Goal: Task Accomplishment & Management: Use online tool/utility

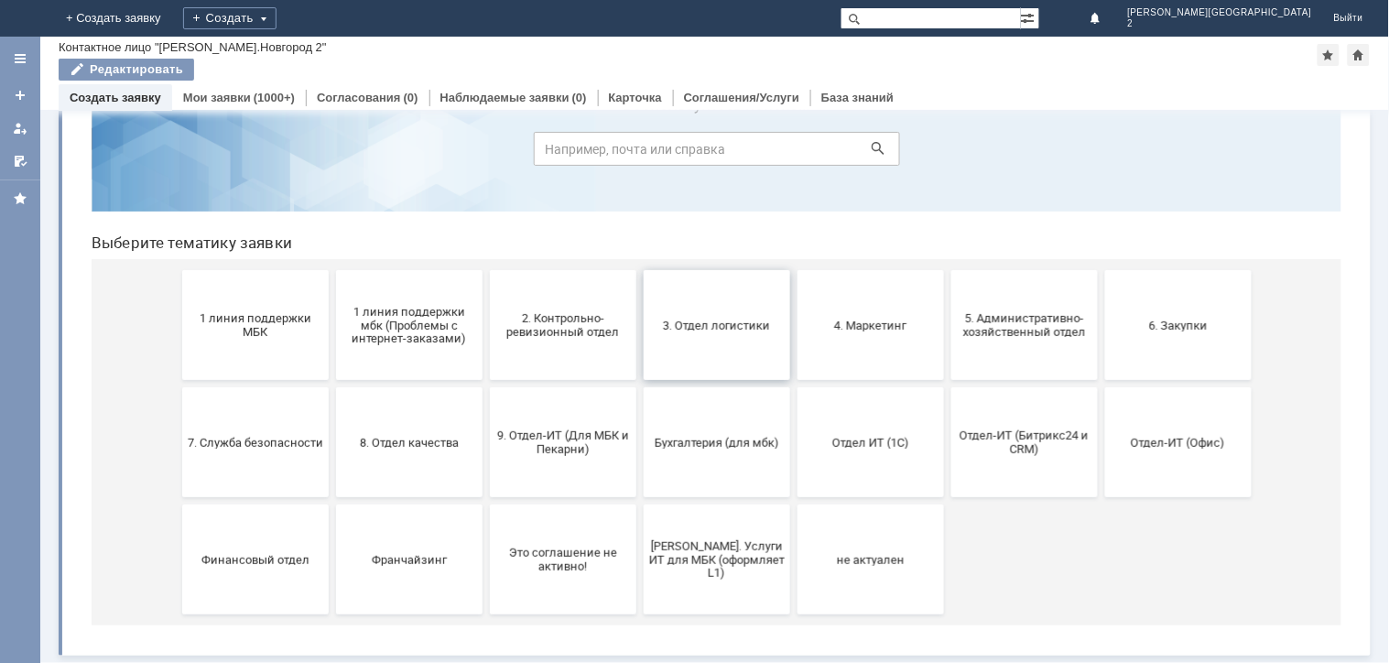
scroll to position [81, 0]
click at [546, 326] on span "2. Контрольно-ревизионный отдел" at bounding box center [563, 324] width 136 height 27
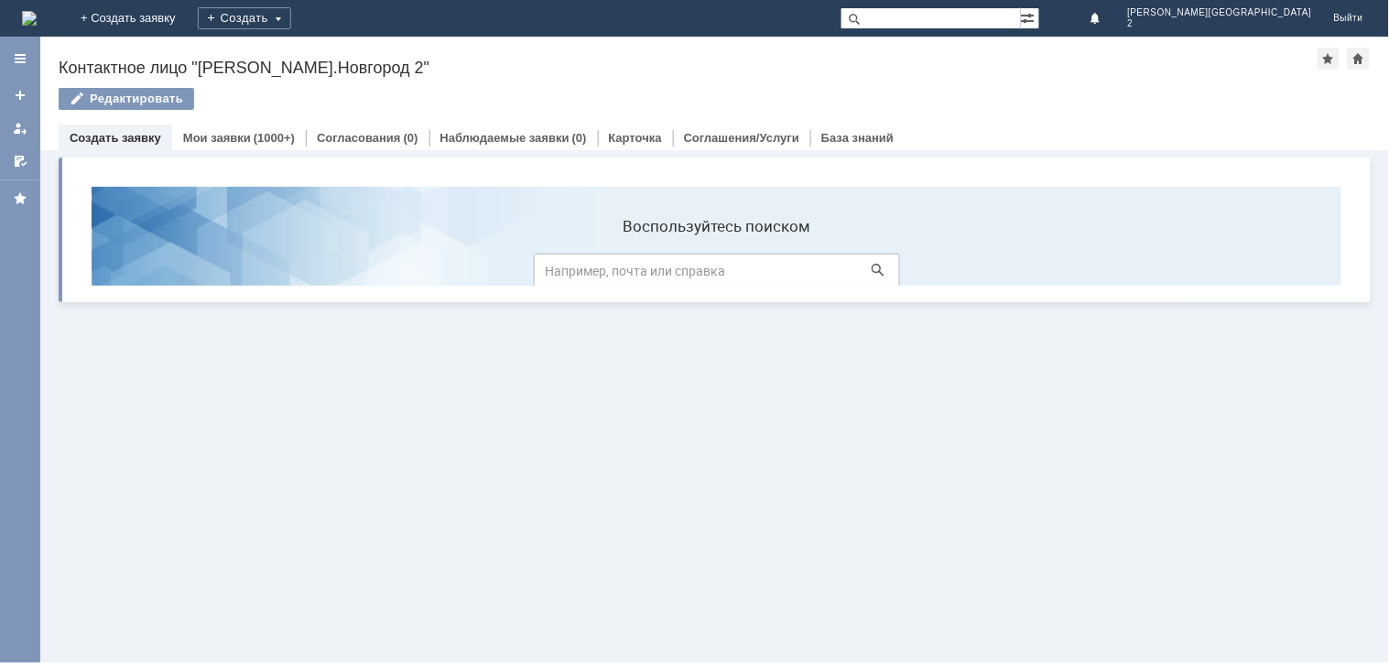
scroll to position [0, 0]
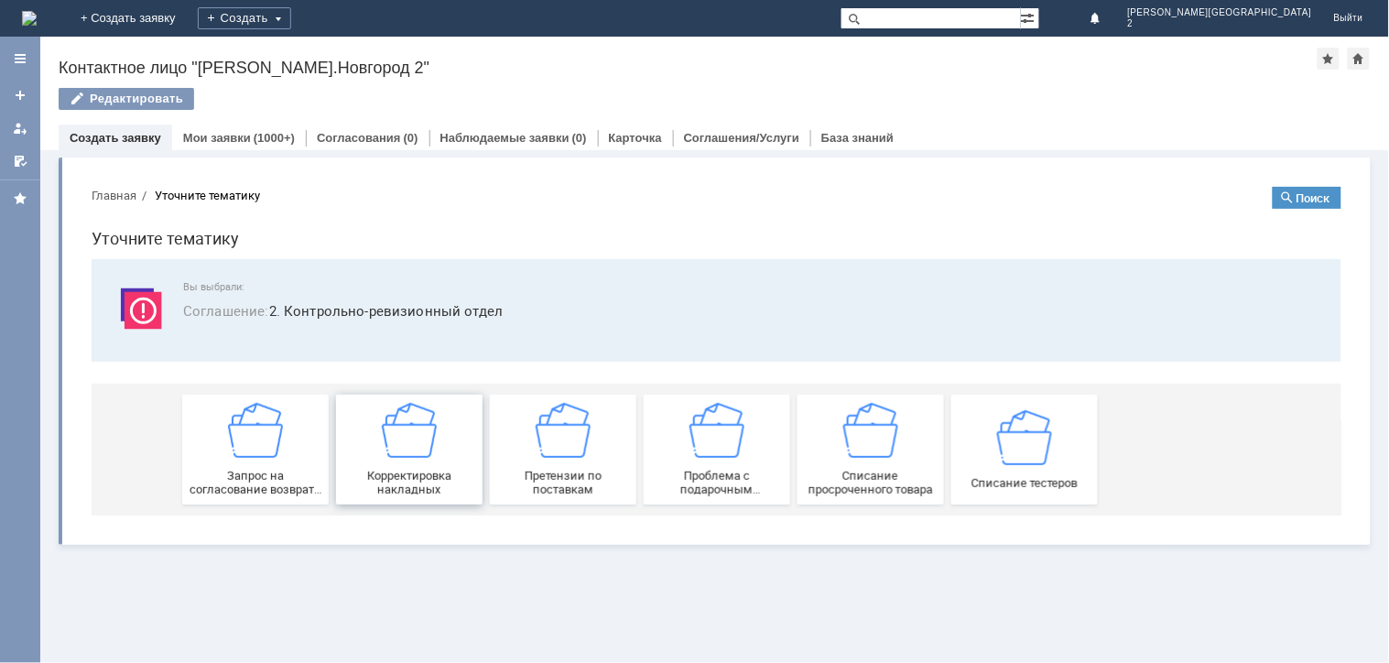
click at [419, 464] on div "Корректировка накладных" at bounding box center [409, 448] width 136 height 93
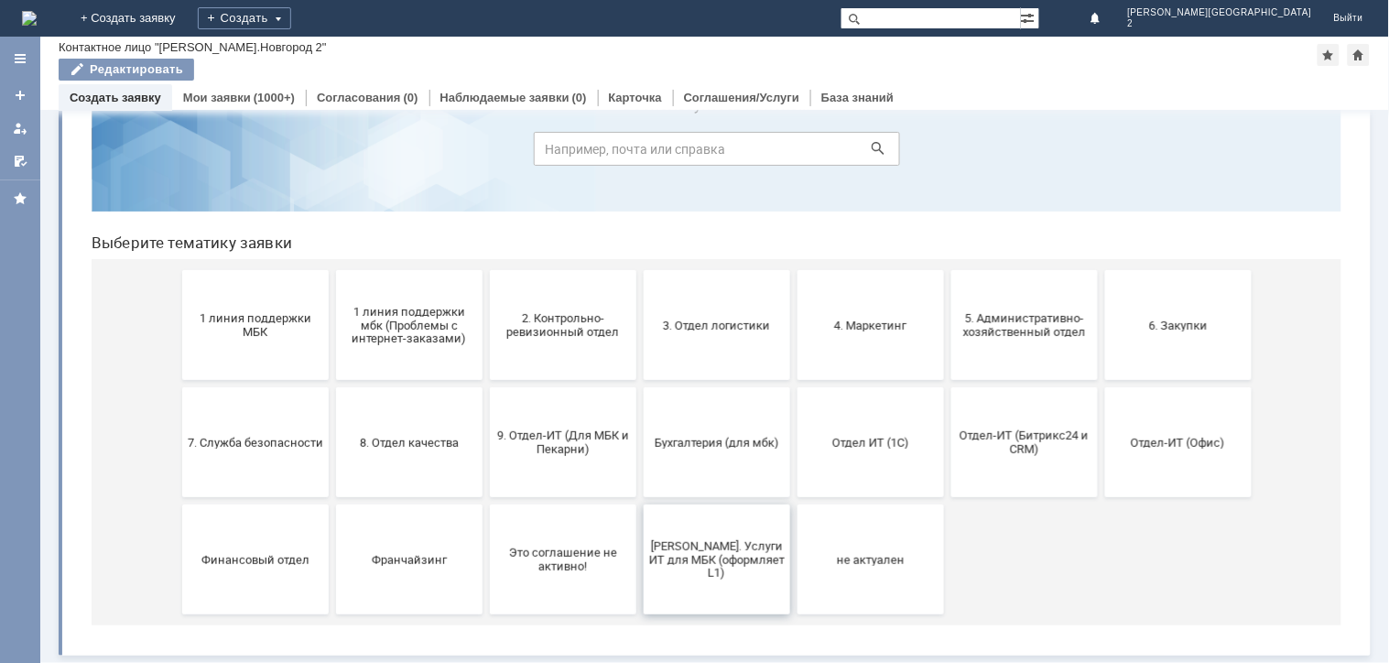
scroll to position [81, 0]
click at [380, 435] on span "8. Отдел качества" at bounding box center [409, 442] width 136 height 14
click at [556, 325] on span "2. Контрольно-ревизионный отдел" at bounding box center [563, 324] width 136 height 27
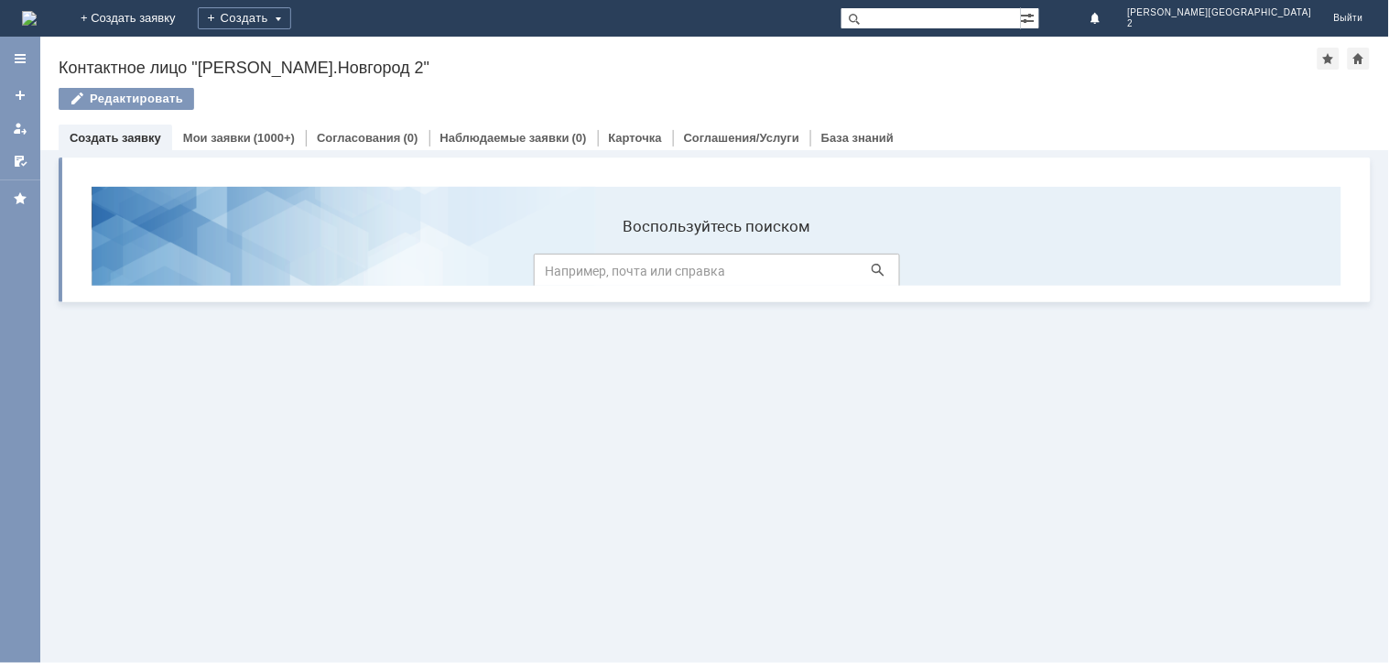
scroll to position [0, 0]
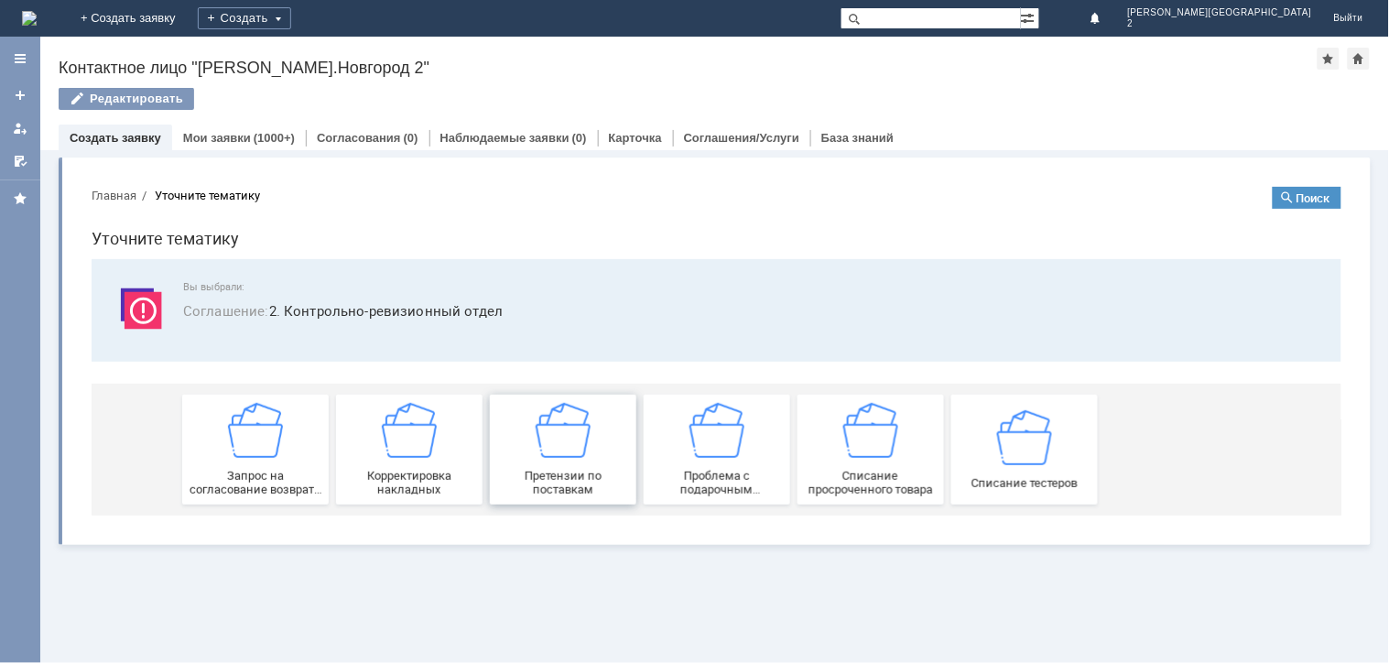
click at [554, 436] on img at bounding box center [562, 429] width 55 height 55
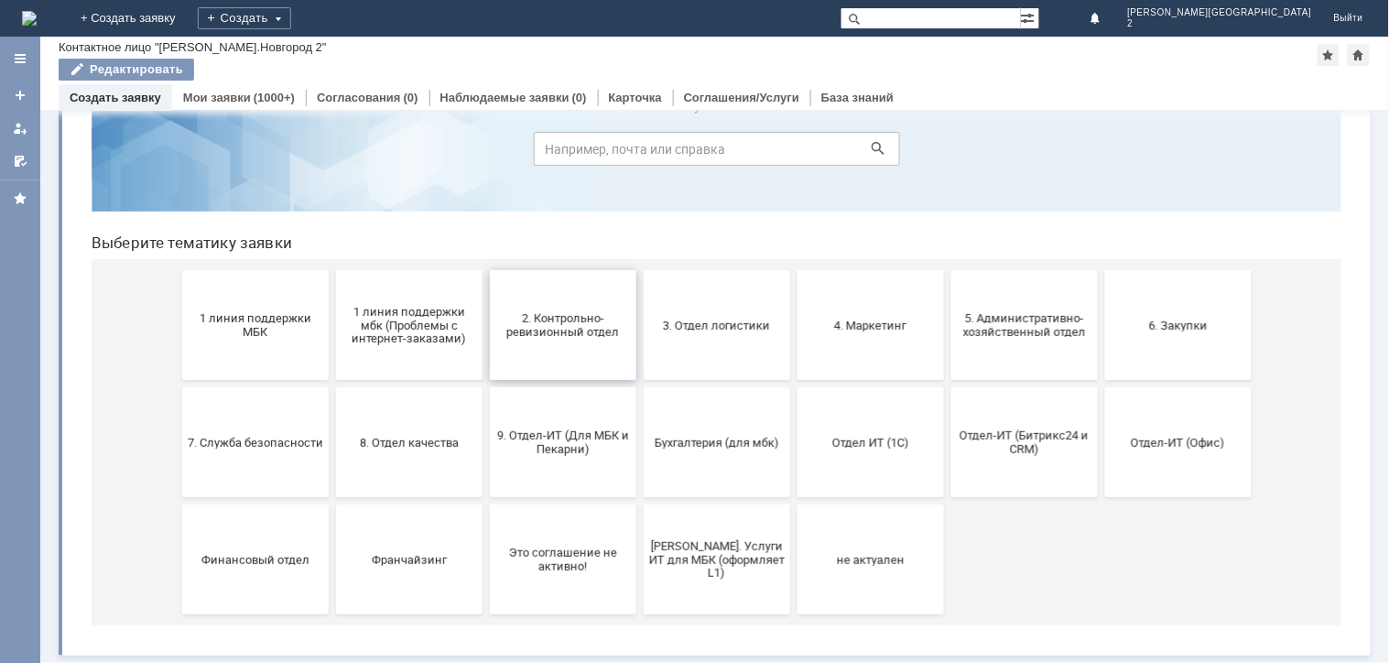
scroll to position [81, 0]
click at [1023, 328] on span "5. Административно-хозяйственный отдел" at bounding box center [1024, 324] width 136 height 27
click at [867, 439] on span "Отдел ИТ (1С)" at bounding box center [870, 442] width 136 height 14
click at [862, 325] on span "4. Маркетинг" at bounding box center [870, 325] width 136 height 14
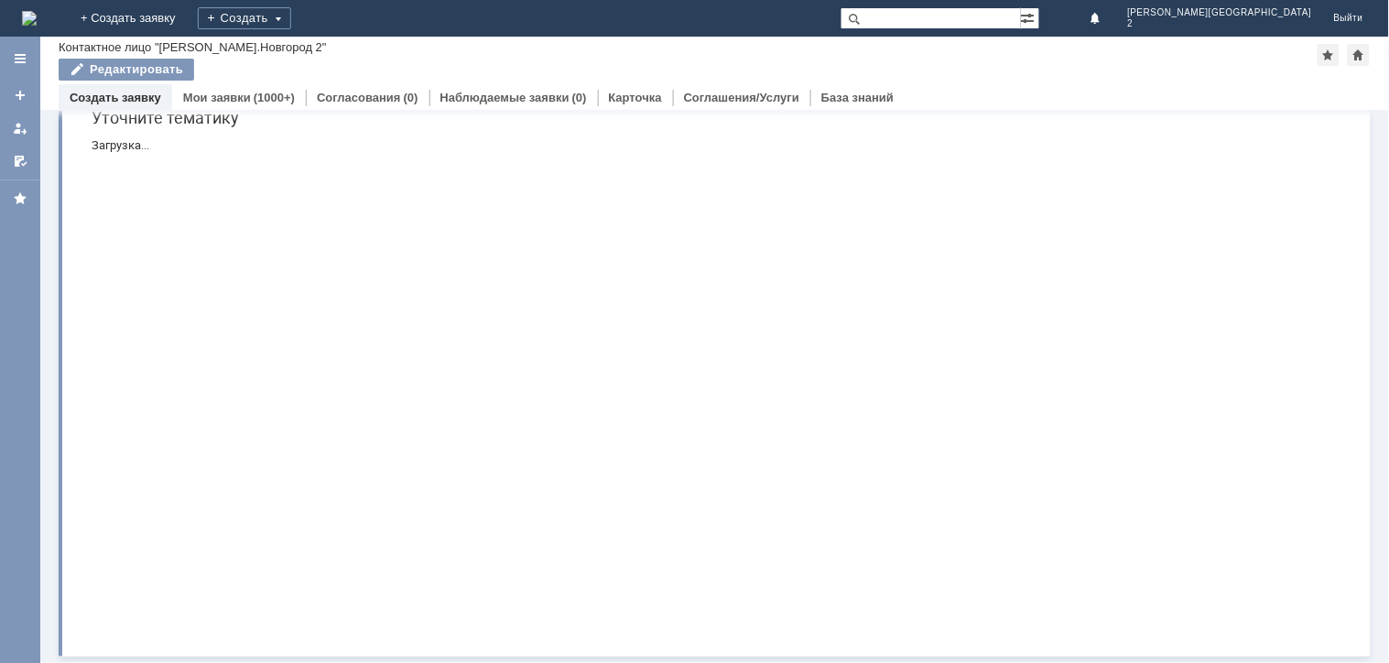
scroll to position [0, 0]
